Goal: Task Accomplishment & Management: Manage account settings

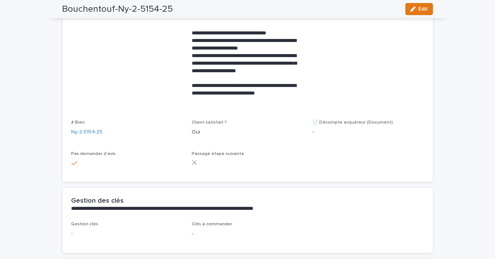
scroll to position [151, 0]
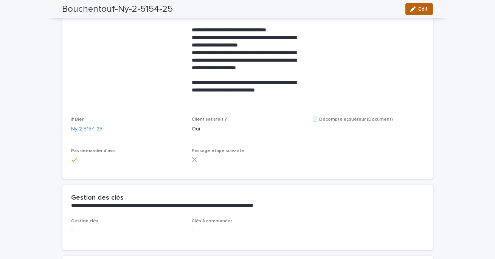
click at [413, 11] on icon "button" at bounding box center [413, 8] width 5 height 5
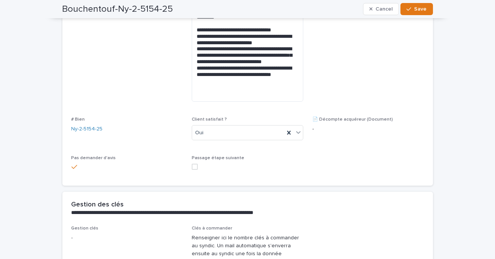
click at [197, 170] on div "Passage étape suivante" at bounding box center [248, 166] width 112 height 20
click at [196, 168] on span at bounding box center [195, 167] width 6 height 6
click at [423, 9] on span "Save" at bounding box center [421, 8] width 12 height 5
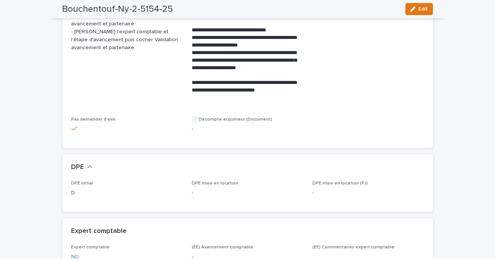
scroll to position [0, 0]
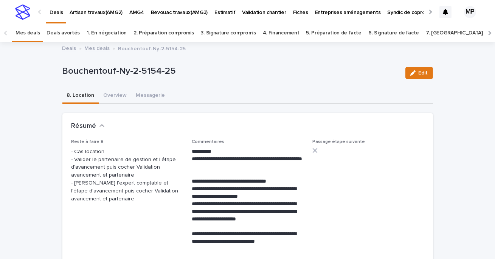
click at [132, 11] on p "AMG4" at bounding box center [136, 8] width 15 height 16
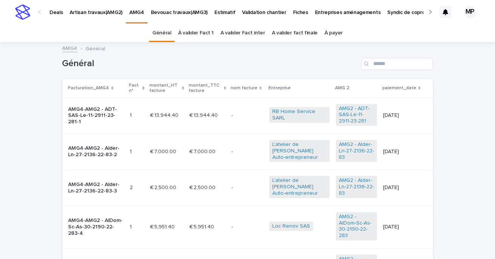
click at [329, 39] on link "À payer" at bounding box center [334, 33] width 18 height 18
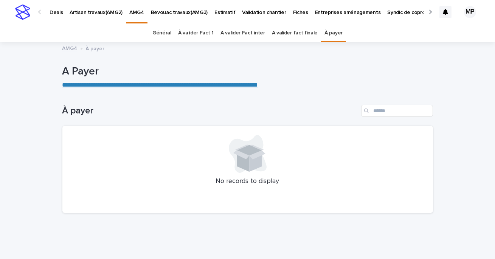
click at [135, 84] on link "**********" at bounding box center [160, 85] width 196 height 6
click at [58, 14] on p "Deals" at bounding box center [56, 8] width 13 height 16
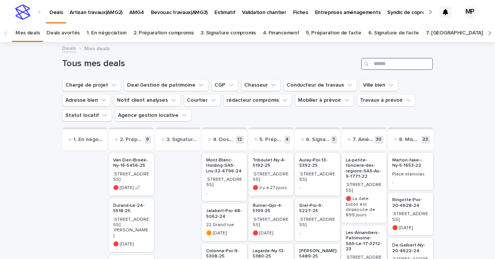
click at [388, 67] on input "Search" at bounding box center [397, 64] width 72 height 12
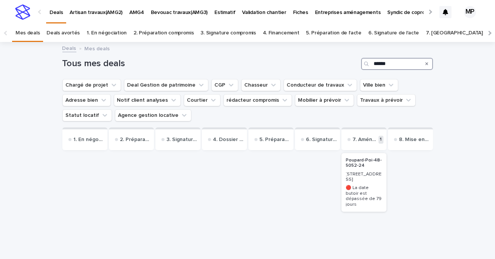
type input "******"
click at [360, 165] on p "Poupard-Poi-48-5052-24" at bounding box center [364, 163] width 36 height 11
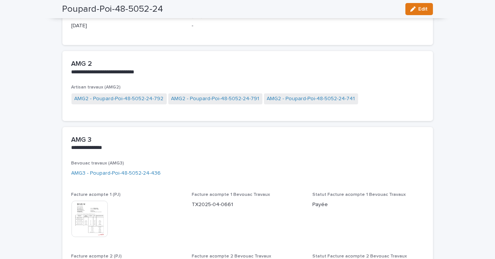
scroll to position [574, 0]
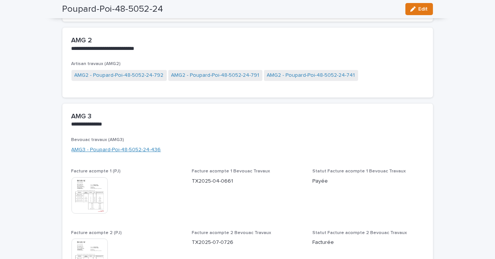
click at [142, 146] on link "AMG3 - Poupard-Poi-48-5052-24-436" at bounding box center [117, 150] width 90 height 8
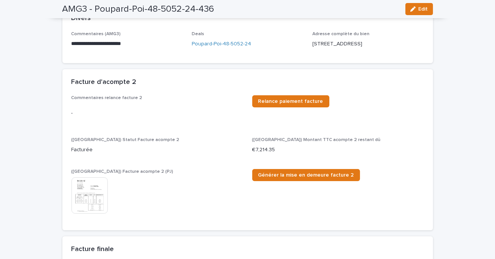
scroll to position [106, 0]
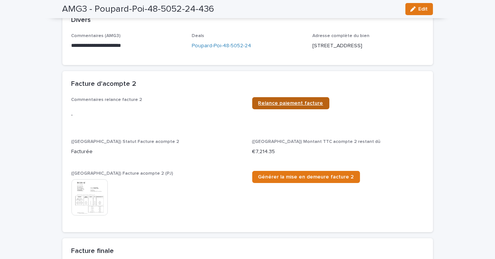
click at [280, 101] on span "Relance paiement facture" at bounding box center [290, 103] width 65 height 5
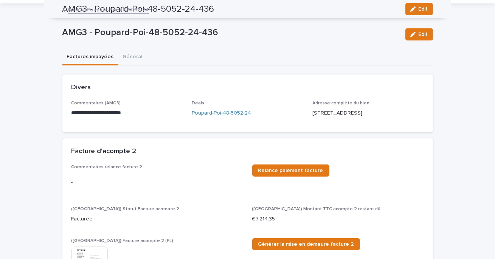
scroll to position [0, 0]
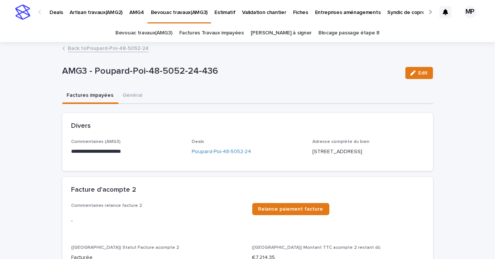
click at [53, 12] on p "Deals" at bounding box center [56, 8] width 13 height 16
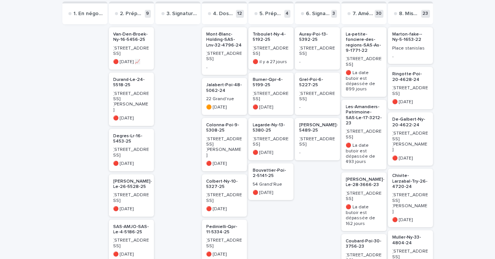
scroll to position [124, 0]
